Goal: Task Accomplishment & Management: Manage account settings

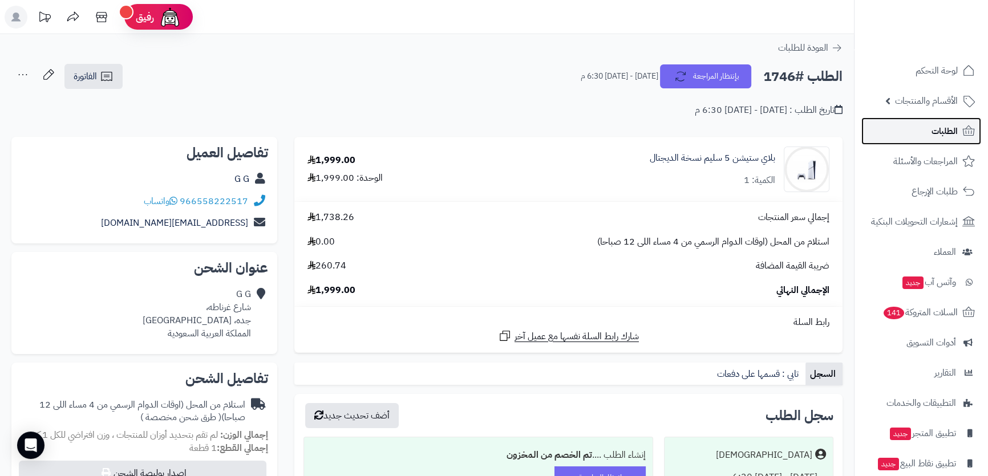
click at [935, 130] on span "الطلبات" at bounding box center [945, 131] width 26 height 16
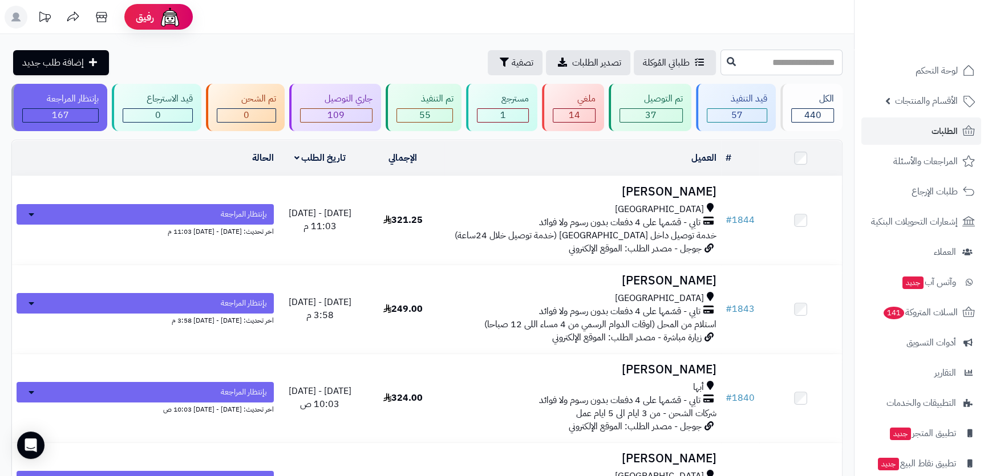
click at [745, 65] on input "text" at bounding box center [782, 63] width 122 height 26
type input "****"
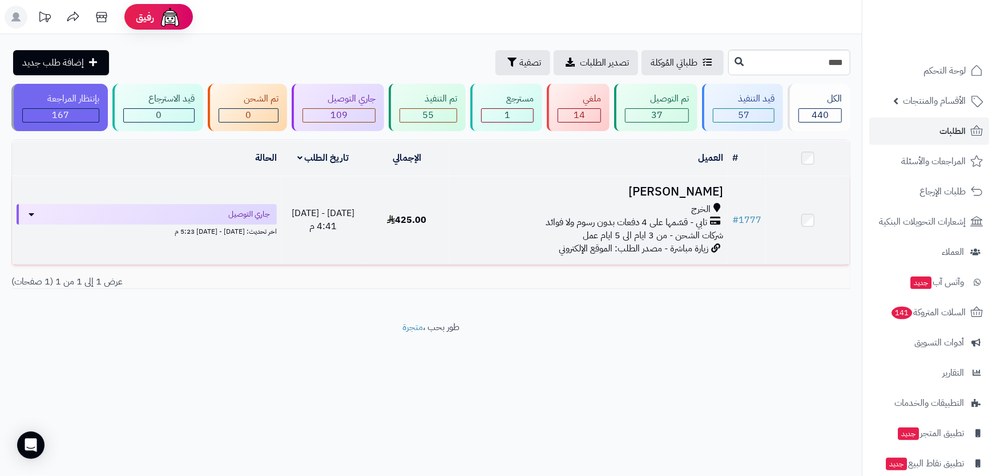
click at [617, 198] on td "Abdullah Alsaeed الخرج تابي - قسّمها على 4 دفعات بدون رسوم ولا فوائد شركات الشح…" at bounding box center [587, 220] width 279 height 88
click at [614, 198] on td "Abdullah Alsaeed الخرج تابي - قسّمها على 4 دفعات بدون رسوم ولا فوائد شركات الشح…" at bounding box center [587, 220] width 279 height 88
click at [611, 198] on td "Abdullah Alsaeed الخرج تابي - قسّمها على 4 دفعات بدون رسوم ولا فوائد شركات الشح…" at bounding box center [587, 220] width 279 height 88
click at [609, 191] on h3 "[PERSON_NAME]" at bounding box center [588, 191] width 270 height 13
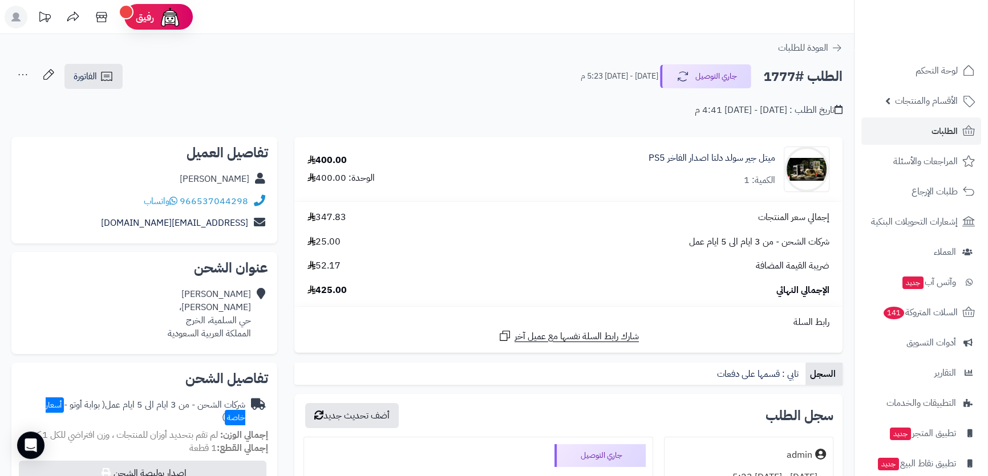
drag, startPoint x: 154, startPoint y: 174, endPoint x: 248, endPoint y: 176, distance: 94.2
click at [248, 176] on div "Abdullah Alsaeed" at bounding box center [145, 179] width 248 height 22
copy link "Abdullah Alsaeed"
drag, startPoint x: 253, startPoint y: 199, endPoint x: 241, endPoint y: 198, distance: 12.6
click at [241, 198] on div "966537044298 واتساب" at bounding box center [145, 202] width 248 height 22
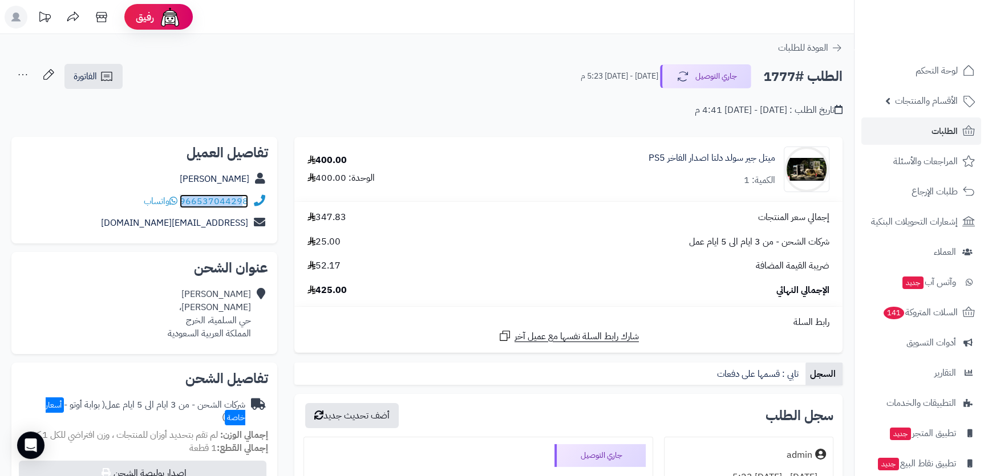
copy div "96653704429"
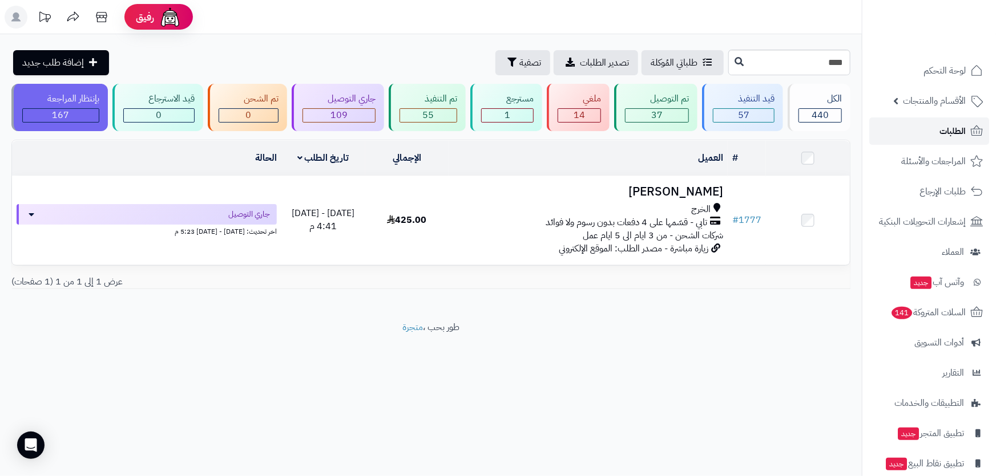
click at [940, 123] on span "الطلبات" at bounding box center [952, 131] width 26 height 16
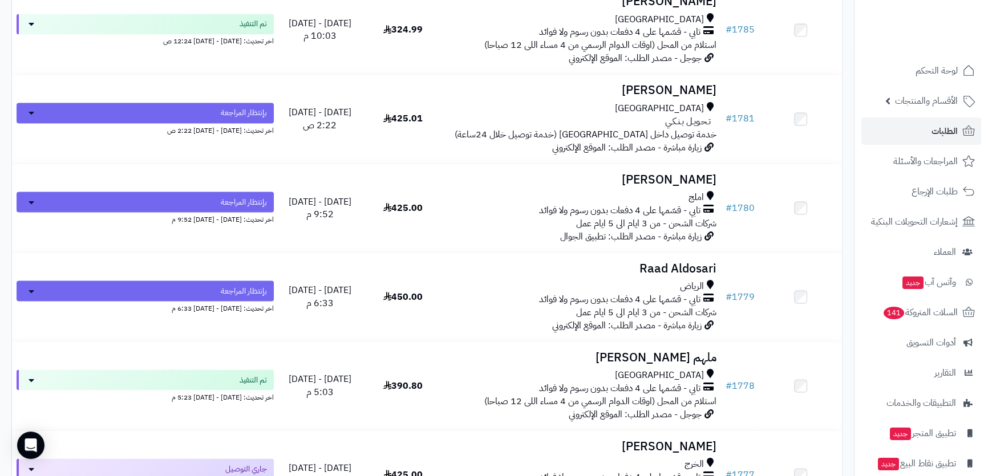
scroll to position [2645, 0]
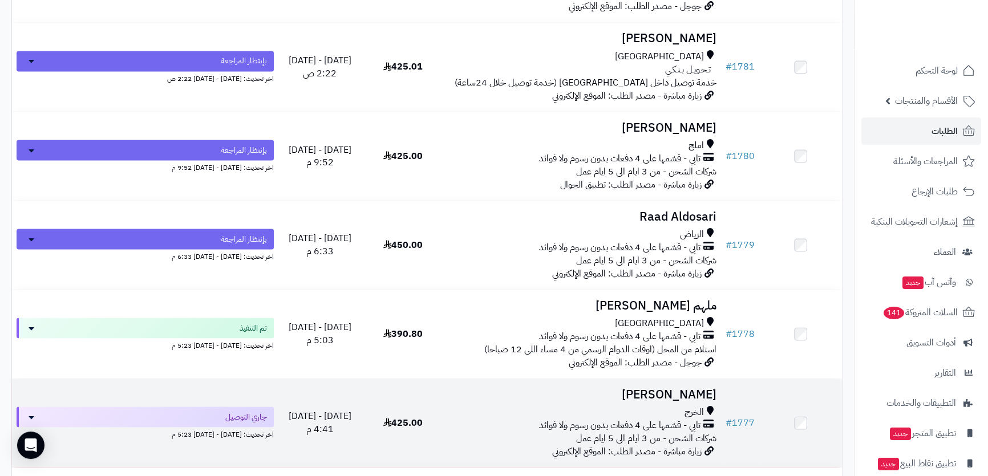
click at [593, 410] on div "الخرج" at bounding box center [583, 412] width 268 height 13
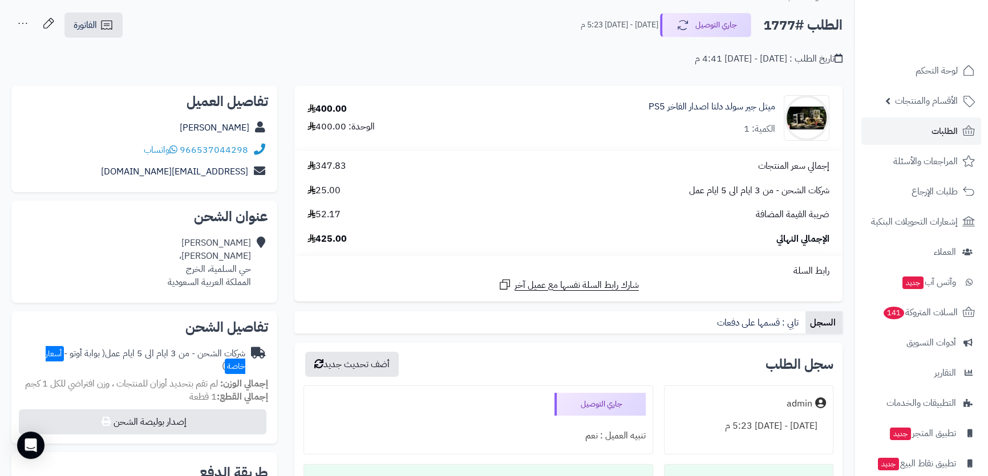
scroll to position [103, 0]
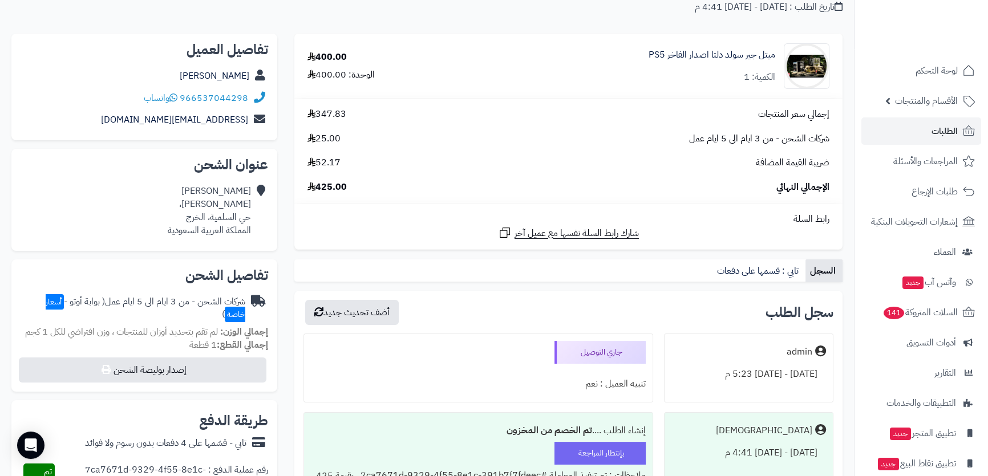
drag, startPoint x: 160, startPoint y: 67, endPoint x: 250, endPoint y: 75, distance: 90.5
click at [250, 75] on div "Abdullah Alsaeed" at bounding box center [145, 76] width 248 height 22
copy link "Abdullah Alsaeed"
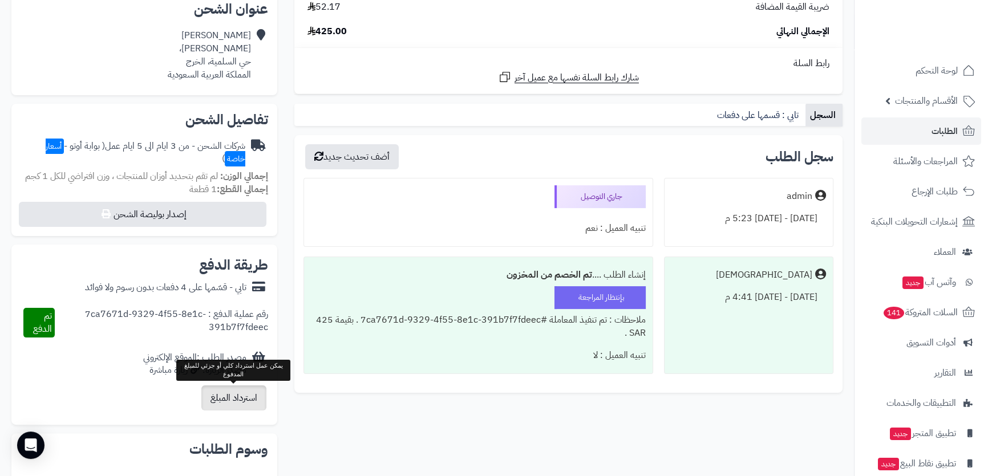
scroll to position [51, 0]
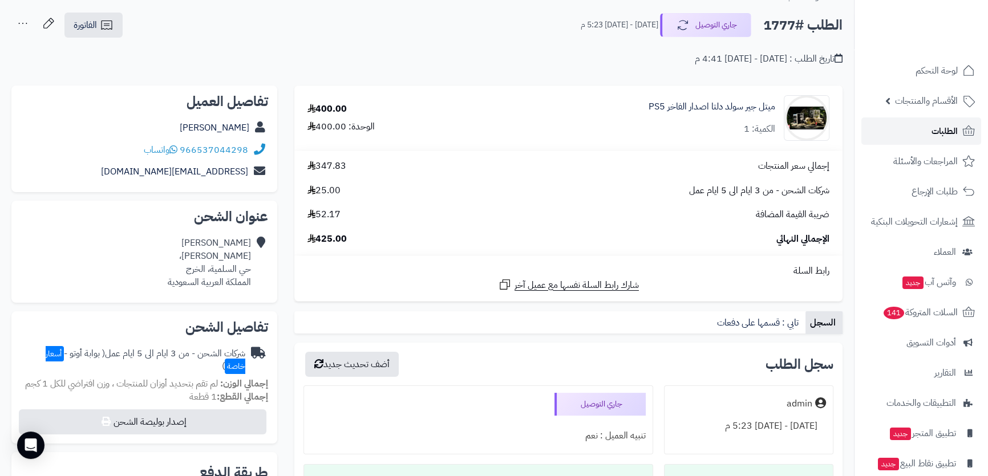
click at [901, 140] on link "الطلبات" at bounding box center [922, 131] width 120 height 27
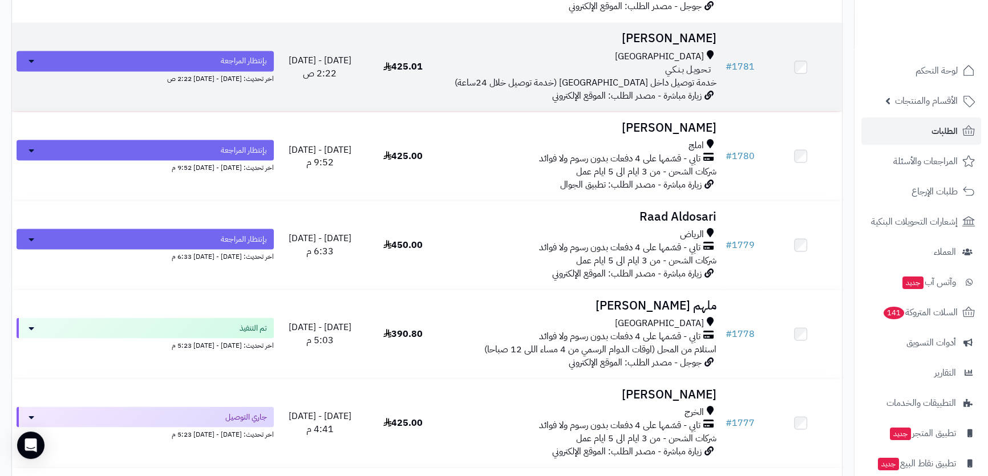
scroll to position [2697, 0]
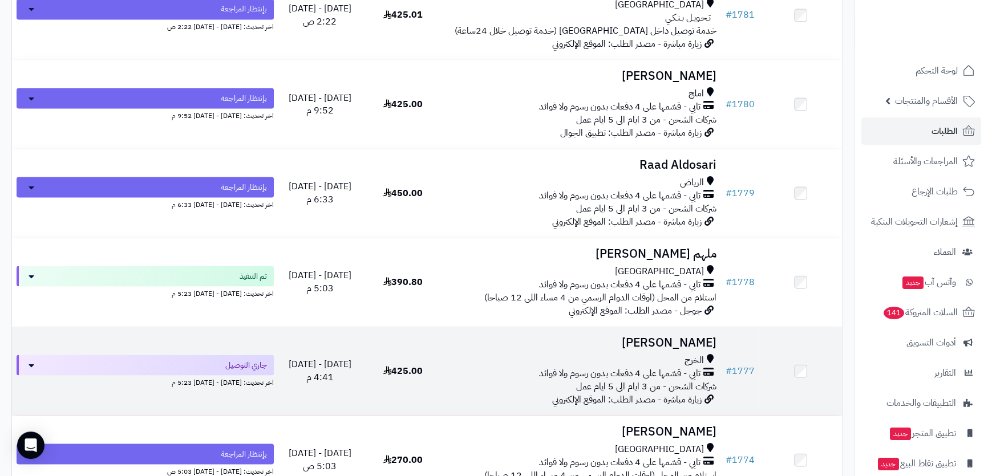
click at [580, 345] on td "[PERSON_NAME] الخرج تابي - قسّمها على 4 دفعات بدون رسوم ولا فوائد شركات الشحن -…" at bounding box center [582, 371] width 277 height 88
click at [576, 343] on h3 "[PERSON_NAME]" at bounding box center [583, 342] width 268 height 13
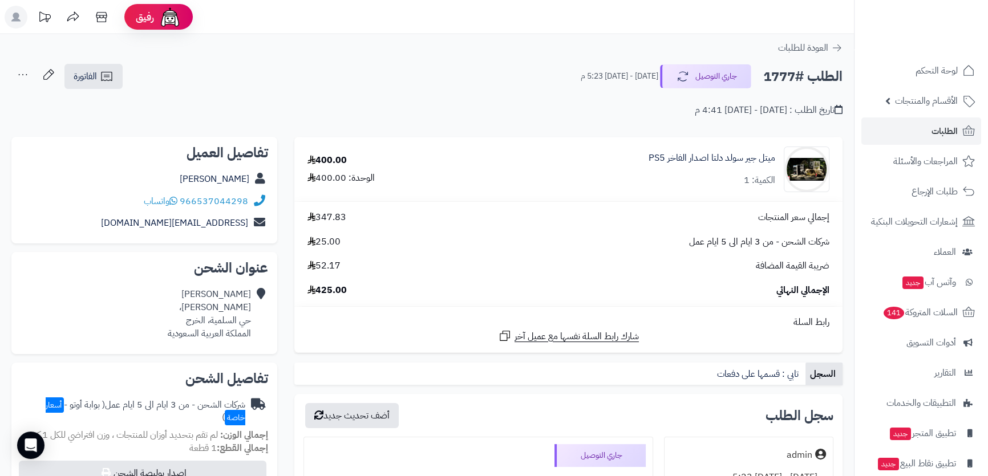
drag, startPoint x: 150, startPoint y: 173, endPoint x: 255, endPoint y: 174, distance: 105.0
click at [255, 174] on div "[PERSON_NAME]" at bounding box center [145, 179] width 248 height 22
copy div "[PERSON_NAME]"
drag, startPoint x: 249, startPoint y: 205, endPoint x: 188, endPoint y: 201, distance: 61.2
click at [183, 203] on div "966537044298 واتساب" at bounding box center [145, 202] width 248 height 22
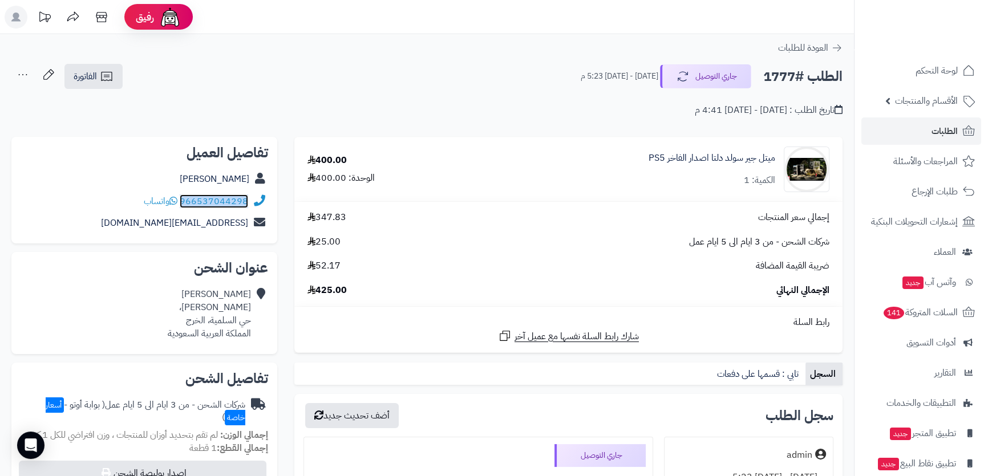
copy link "966537044298"
drag, startPoint x: 152, startPoint y: 171, endPoint x: 254, endPoint y: 171, distance: 101.6
click at [254, 171] on div "[PERSON_NAME]" at bounding box center [145, 179] width 248 height 22
copy div "[PERSON_NAME]"
drag, startPoint x: 130, startPoint y: 219, endPoint x: 253, endPoint y: 221, distance: 123.8
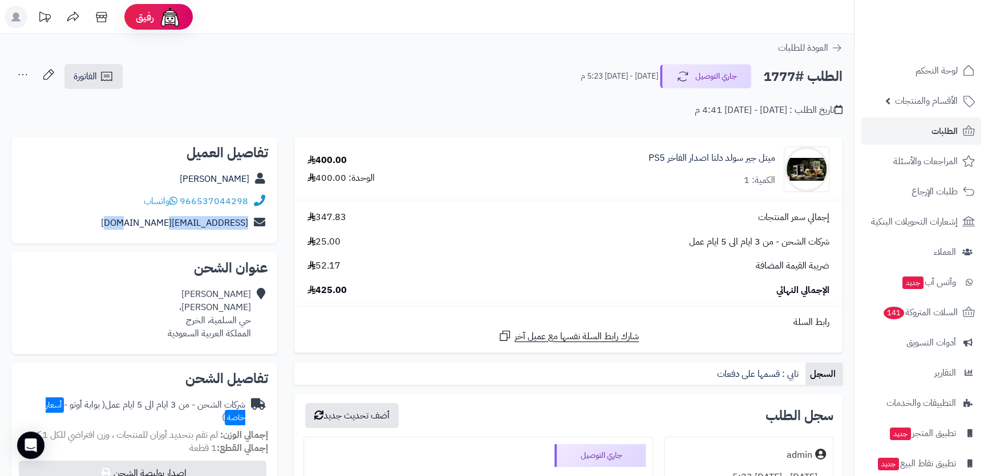
click at [253, 221] on div "[EMAIL_ADDRESS][DOMAIN_NAME]" at bounding box center [145, 223] width 248 height 22
copy div "[EMAIL_ADDRESS][DOMAIN_NAME]"
click at [197, 324] on div "[PERSON_NAME] [PERSON_NAME]، حي السلمية، الخرج المملكة العربية السعودية" at bounding box center [209, 314] width 83 height 52
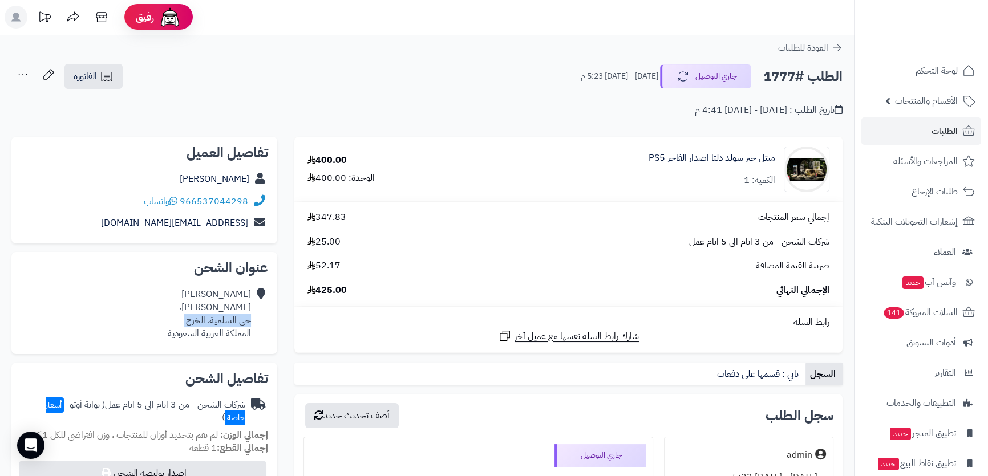
copy div "حي السلمية، الخرج"
click at [181, 290] on div "[PERSON_NAME] [PERSON_NAME]، حي السلمية، الخرج المملكة العربية السعودية" at bounding box center [209, 314] width 83 height 52
click at [181, 290] on div "Abdullah Alsaeed Arish King Abdulaziz، حي السلمية، الخرج المملكة العربية السعود…" at bounding box center [209, 314] width 83 height 52
click at [234, 308] on div "Abdullah Alsaeed Arish King Abdulaziz، حي السلمية، الخرج المملكة العربية السعود…" at bounding box center [209, 314] width 83 height 52
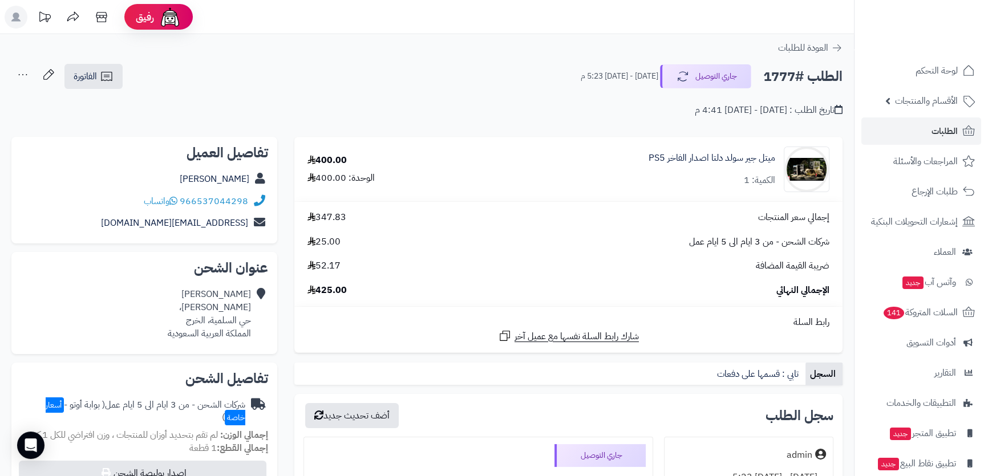
click at [234, 308] on div "Abdullah Alsaeed Arish King Abdulaziz، حي السلمية، الخرج المملكة العربية السعود…" at bounding box center [209, 314] width 83 height 52
copy div "Arish King Abdulaziz،"
click at [104, 71] on icon at bounding box center [107, 77] width 14 height 14
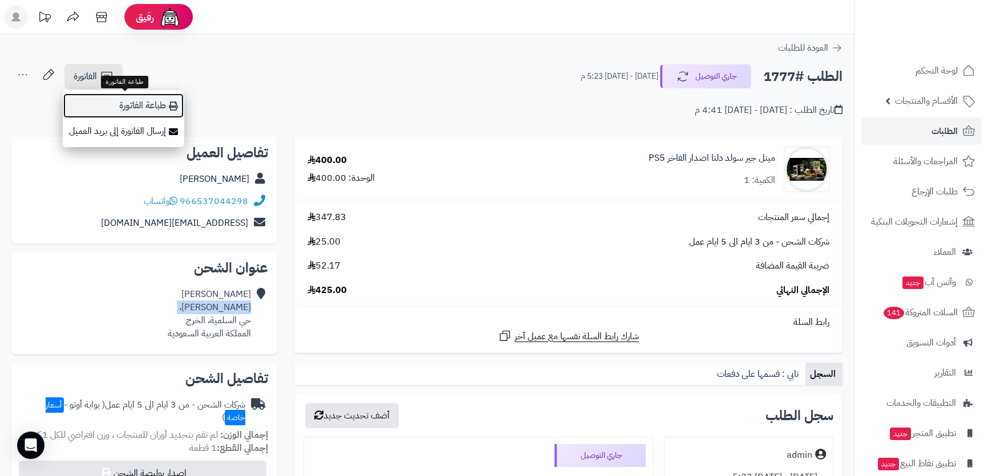
click at [142, 107] on link "طباعة الفاتورة" at bounding box center [124, 106] width 122 height 26
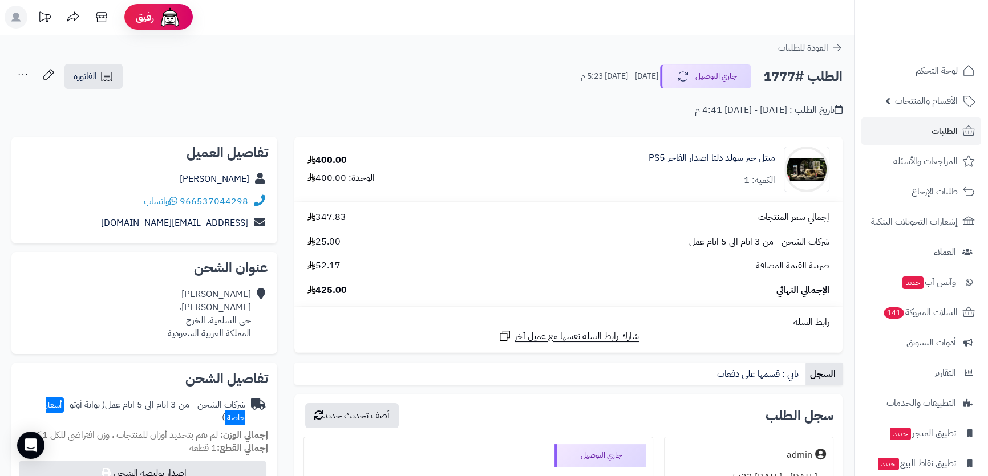
click at [775, 75] on h2 "الطلب #1777" at bounding box center [802, 76] width 79 height 23
copy div "الطلب #1777 جاري التوصيل"
drag, startPoint x: 172, startPoint y: 176, endPoint x: 268, endPoint y: 173, distance: 96.5
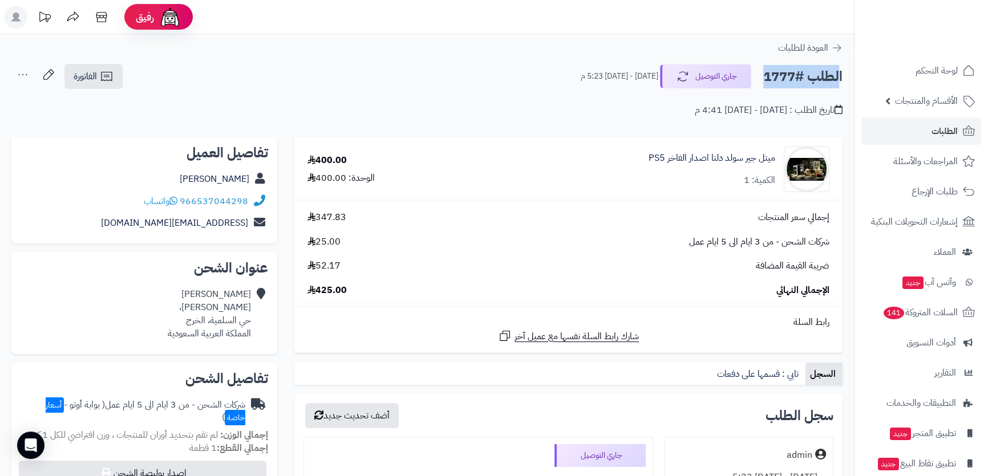
click at [268, 173] on div "تفاصيل العميل Abdullah Alsaeed 966537044298 واتساب yb4104224@gmail.com" at bounding box center [144, 190] width 266 height 107
copy div "Abdullah Alsaeed"
click at [927, 124] on link "الطلبات" at bounding box center [922, 131] width 120 height 27
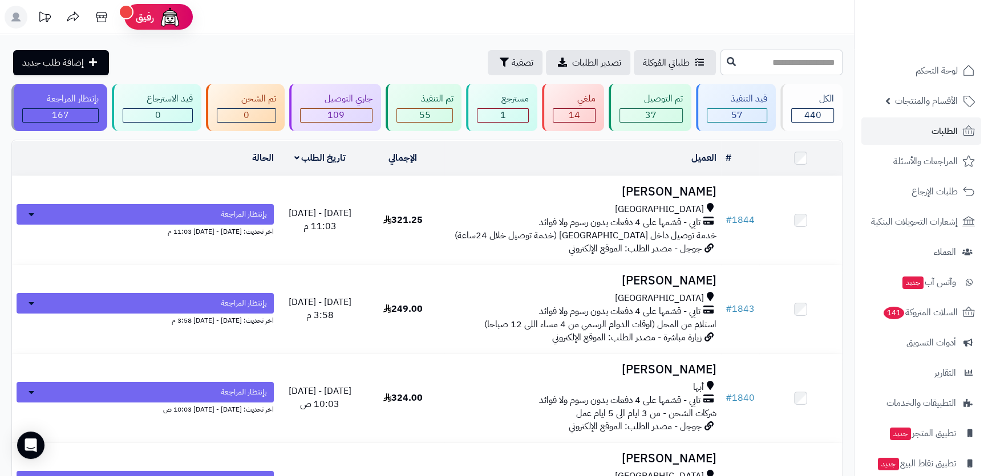
click at [721, 60] on input "text" at bounding box center [782, 63] width 122 height 26
type input "****"
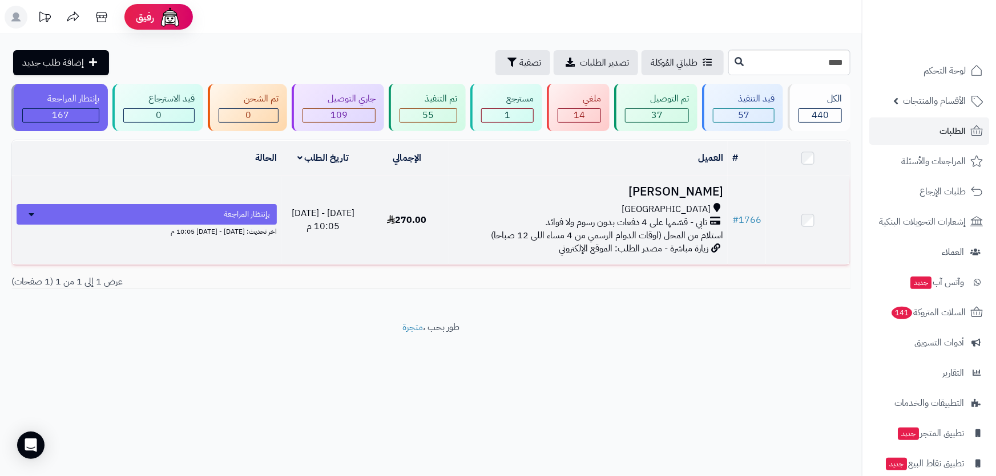
click at [638, 191] on h3 "[PERSON_NAME]" at bounding box center [588, 191] width 270 height 13
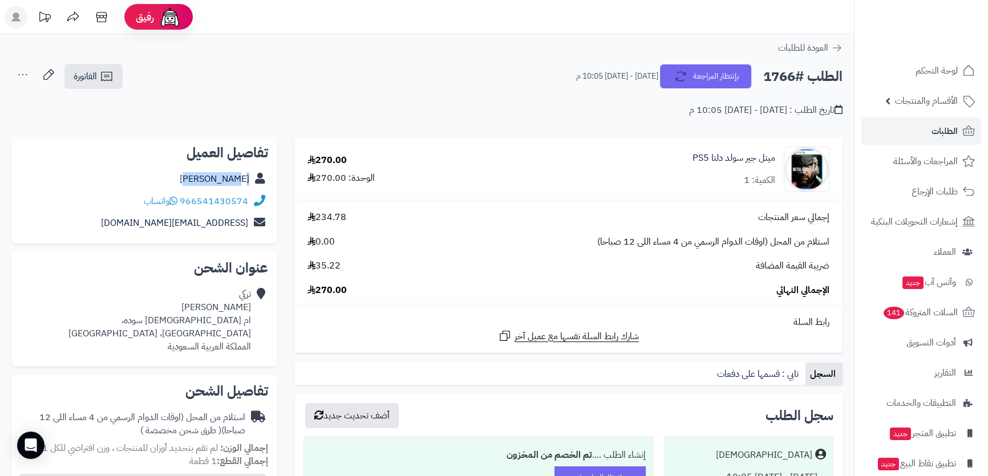
drag, startPoint x: 192, startPoint y: 178, endPoint x: 254, endPoint y: 177, distance: 62.2
click at [254, 177] on div "[PERSON_NAME]" at bounding box center [145, 179] width 248 height 22
copy div "[PERSON_NAME]"
drag, startPoint x: 105, startPoint y: 225, endPoint x: 262, endPoint y: 229, distance: 157.5
click at [262, 229] on div "[EMAIL_ADDRESS][DOMAIN_NAME]" at bounding box center [145, 223] width 248 height 22
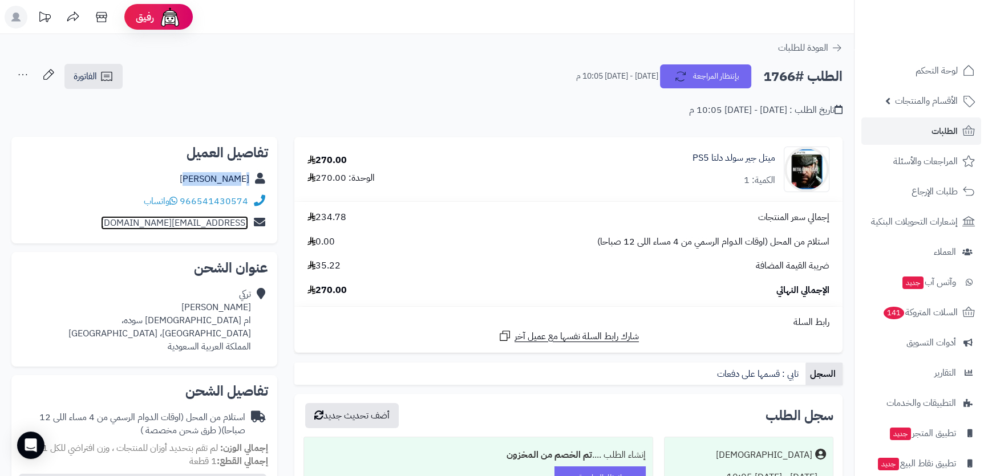
copy div "[EMAIL_ADDRESS][DOMAIN_NAME]"
drag, startPoint x: 253, startPoint y: 200, endPoint x: 245, endPoint y: 197, distance: 9.0
click at [245, 197] on div "966541430574 واتساب" at bounding box center [145, 202] width 248 height 22
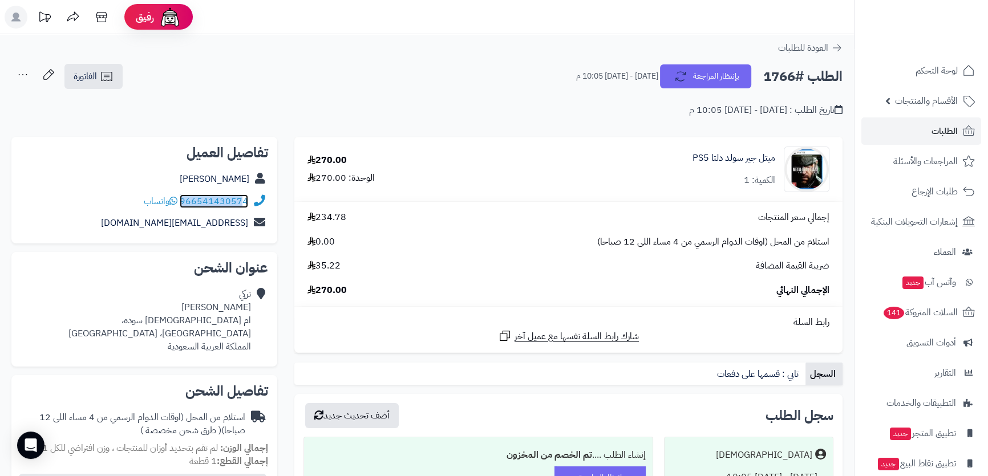
copy div "96654143057"
click at [233, 323] on div "[PERSON_NAME] ام [DEMOGRAPHIC_DATA] سوده، [GEOGRAPHIC_DATA]، [GEOGRAPHIC_DATA] …" at bounding box center [159, 320] width 183 height 65
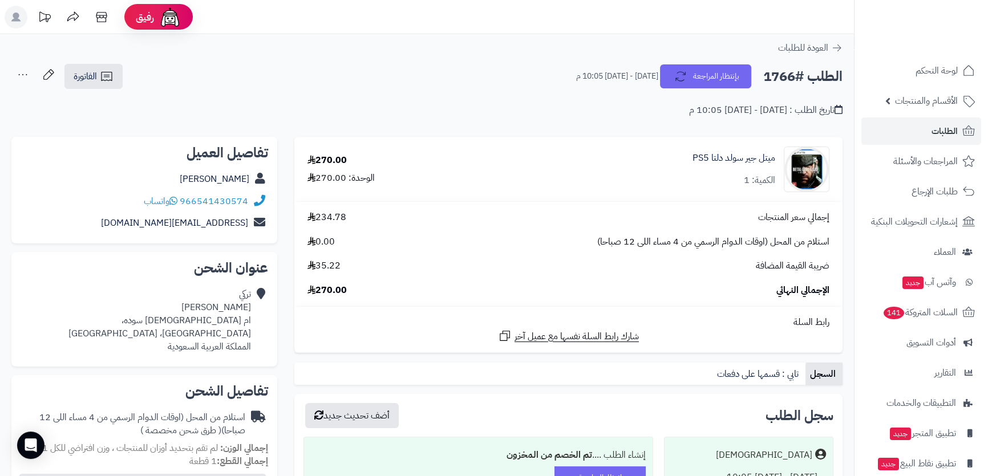
click at [233, 316] on div "[PERSON_NAME] ام [DEMOGRAPHIC_DATA] سوده، [GEOGRAPHIC_DATA]، [GEOGRAPHIC_DATA] …" at bounding box center [159, 320] width 183 height 65
drag, startPoint x: 233, startPoint y: 316, endPoint x: 230, endPoint y: 325, distance: 9.6
click at [230, 325] on div "[PERSON_NAME] ام [DEMOGRAPHIC_DATA] سوده، [GEOGRAPHIC_DATA]، [GEOGRAPHIC_DATA] …" at bounding box center [159, 320] width 183 height 65
click at [230, 324] on div "[PERSON_NAME] ام [DEMOGRAPHIC_DATA] سوده، [GEOGRAPHIC_DATA]، [GEOGRAPHIC_DATA] …" at bounding box center [159, 320] width 183 height 65
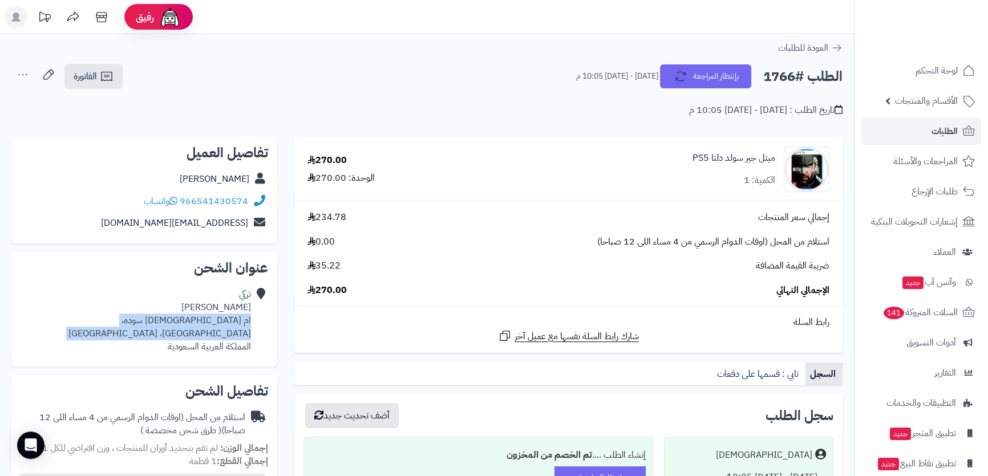
click at [228, 326] on div "[PERSON_NAME] ام [DEMOGRAPHIC_DATA] سوده، [GEOGRAPHIC_DATA]، [GEOGRAPHIC_DATA] …" at bounding box center [159, 320] width 183 height 65
click at [790, 72] on h2 "الطلب #1766" at bounding box center [802, 76] width 79 height 23
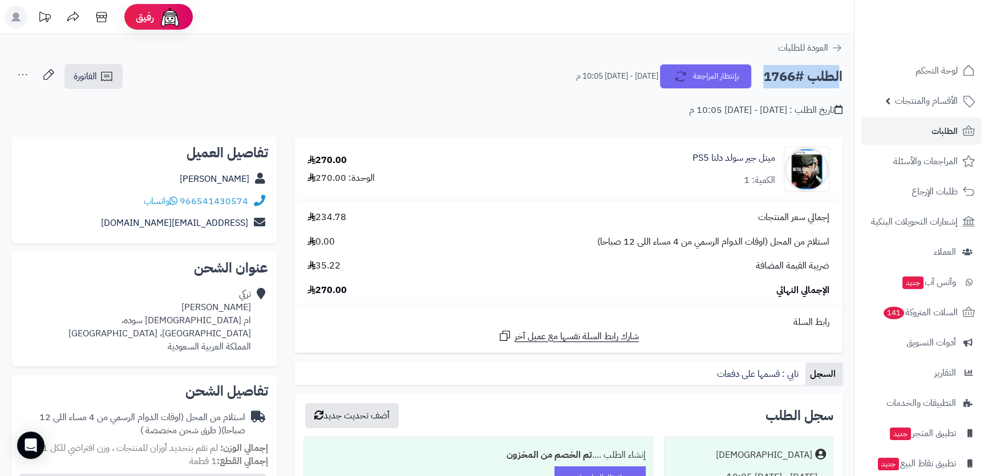
click at [790, 72] on h2 "الطلب #1766" at bounding box center [802, 76] width 79 height 23
copy div "الطلب #1766 بإنتظار المراجعة"
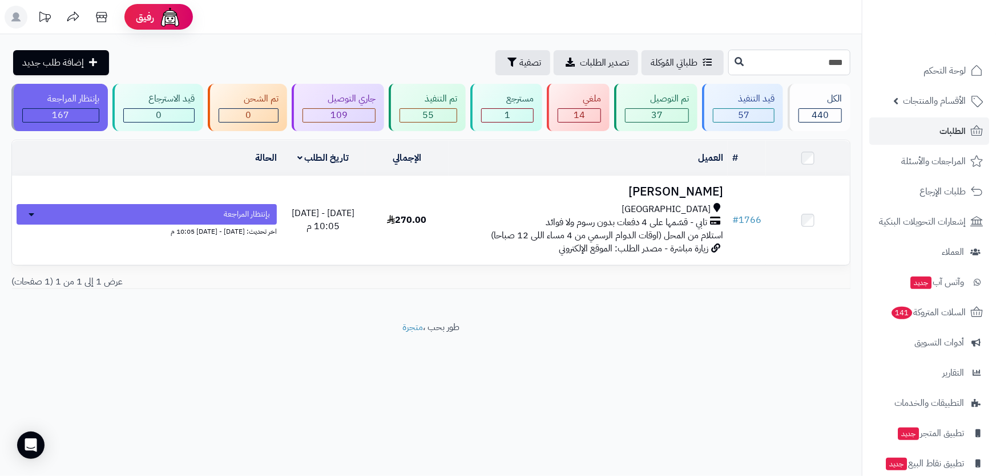
click at [778, 62] on input "****" at bounding box center [789, 63] width 122 height 26
type input "****"
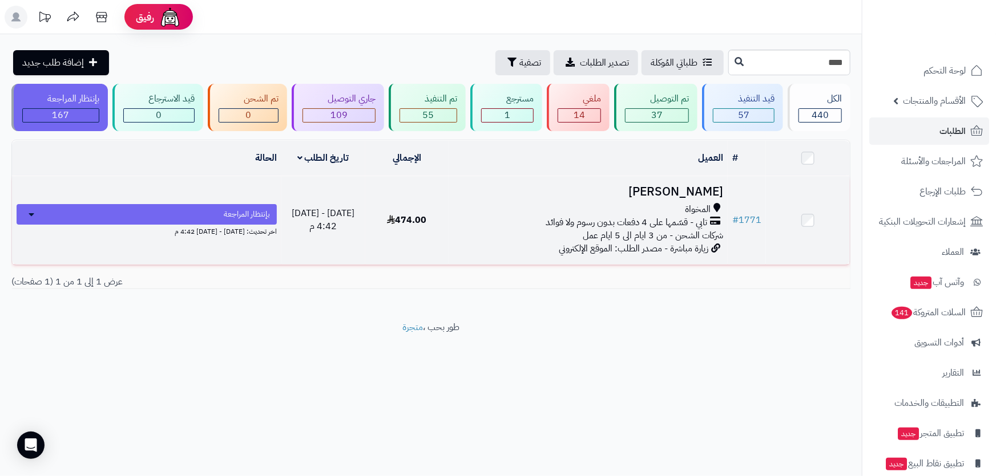
click at [621, 193] on h3 "[PERSON_NAME]" at bounding box center [588, 191] width 270 height 13
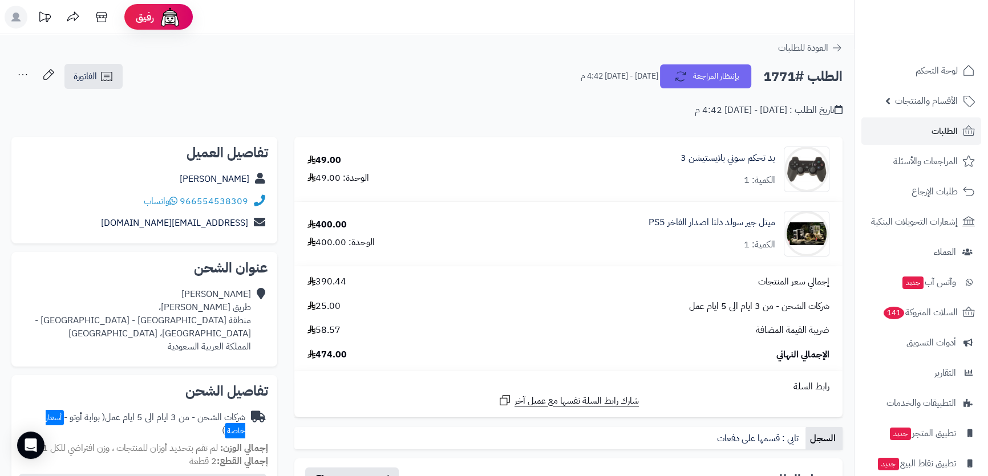
click at [223, 322] on div "احمد العمري طريق الملك فهد، منطقة الباحة - محافظة المخواة - حي الفيصلية، المخوا…" at bounding box center [136, 320] width 231 height 65
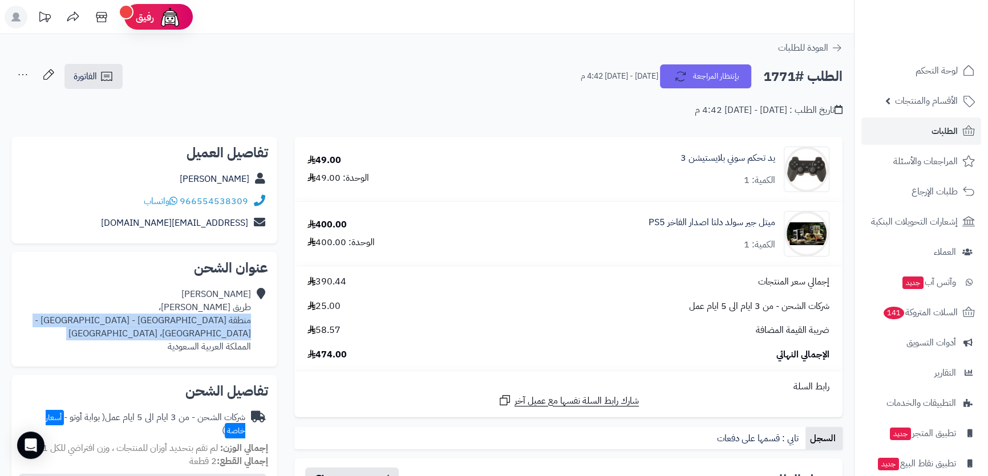
copy div "منطقة الباحة - محافظة المخواة - حي الفيصلية، المخواة"
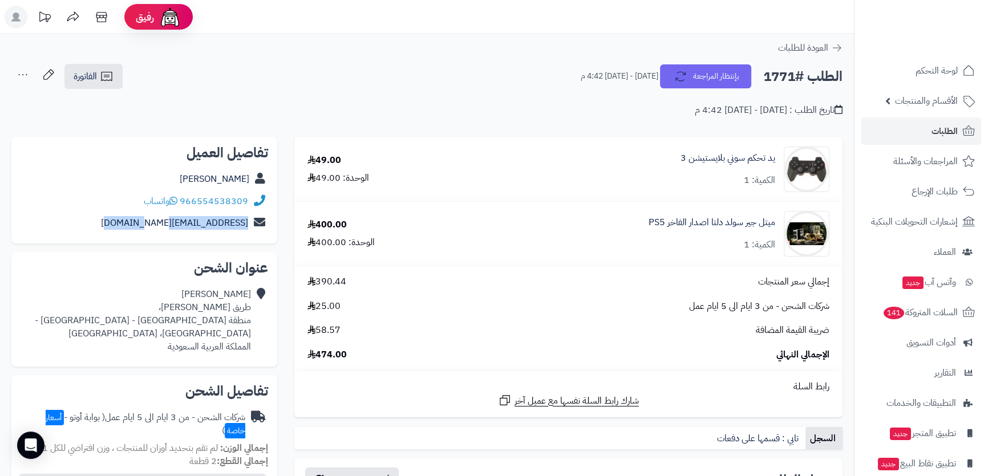
drag, startPoint x: 122, startPoint y: 225, endPoint x: 255, endPoint y: 226, distance: 132.9
click at [255, 226] on div "a.a.m.a.s.o12@gmail.com" at bounding box center [145, 223] width 248 height 22
copy div "a.a.m.a.s.o12@gmail.com"
click at [782, 72] on h2 "الطلب #1771" at bounding box center [802, 76] width 79 height 23
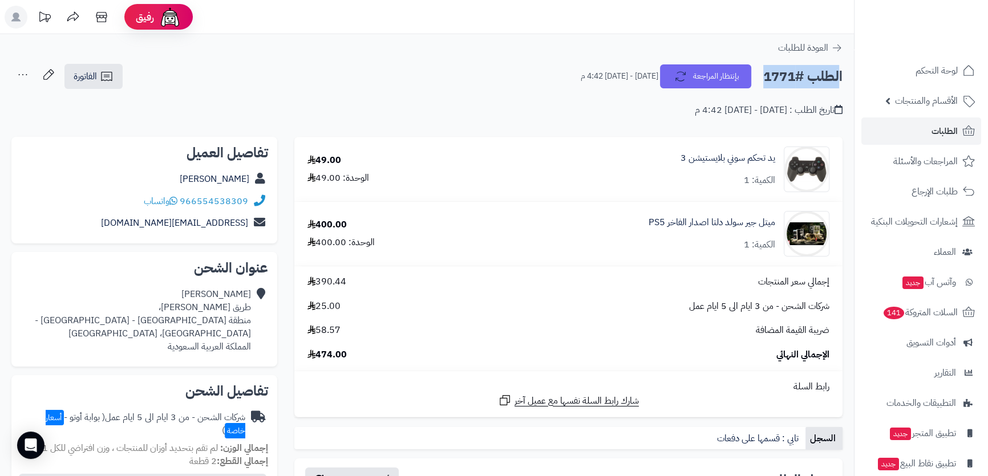
click at [782, 72] on h2 "الطلب #1771" at bounding box center [802, 76] width 79 height 23
copy div "الطلب #1771 بإنتظار المراجعة"
